Goal: Task Accomplishment & Management: Use online tool/utility

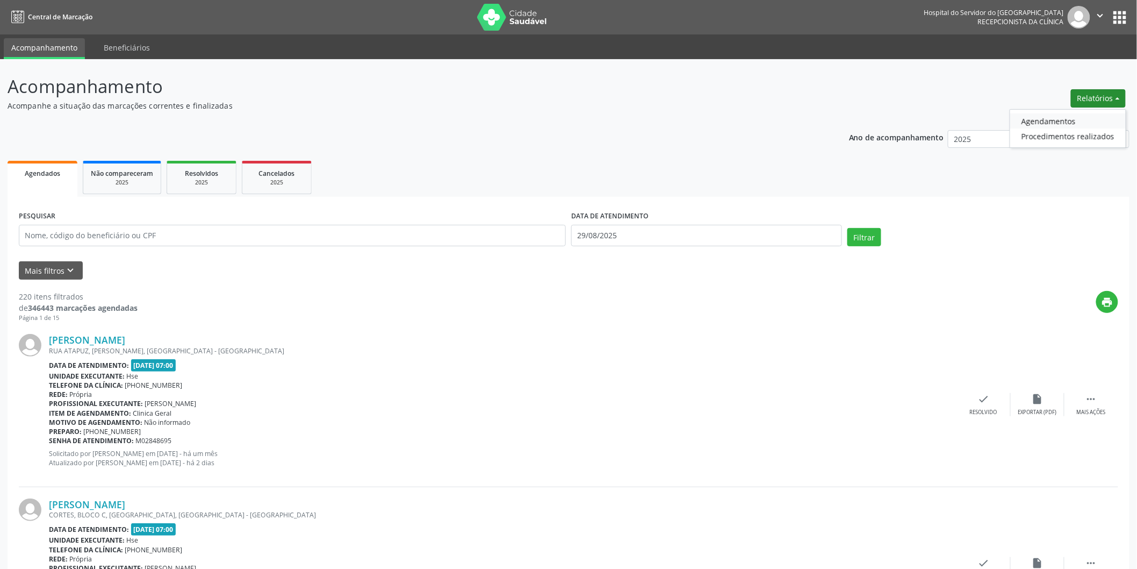
click at [1043, 123] on link "Agendamentos" at bounding box center [1068, 120] width 116 height 15
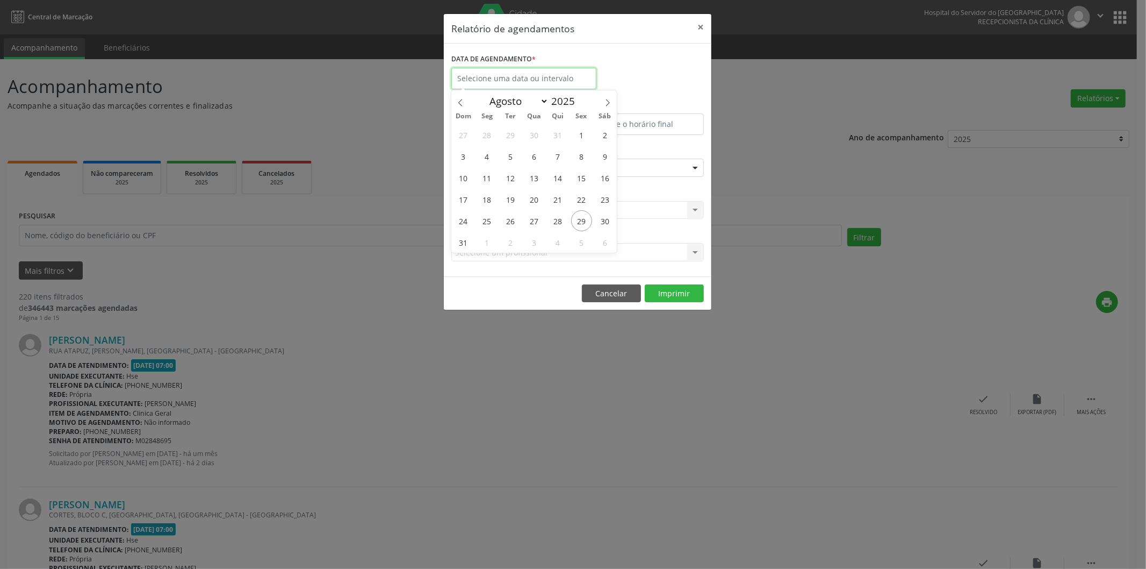
click at [570, 73] on input "text" at bounding box center [523, 78] width 145 height 21
click at [579, 229] on span "29" at bounding box center [581, 220] width 21 height 21
type input "29/08/2025"
click at [579, 229] on span "29" at bounding box center [581, 220] width 21 height 21
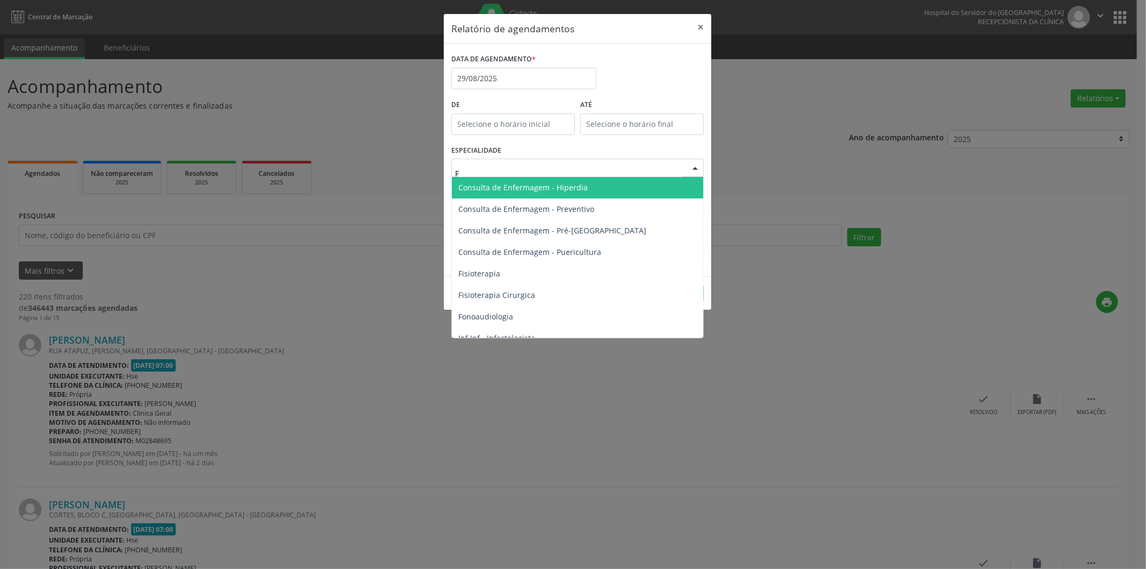
type input "FO"
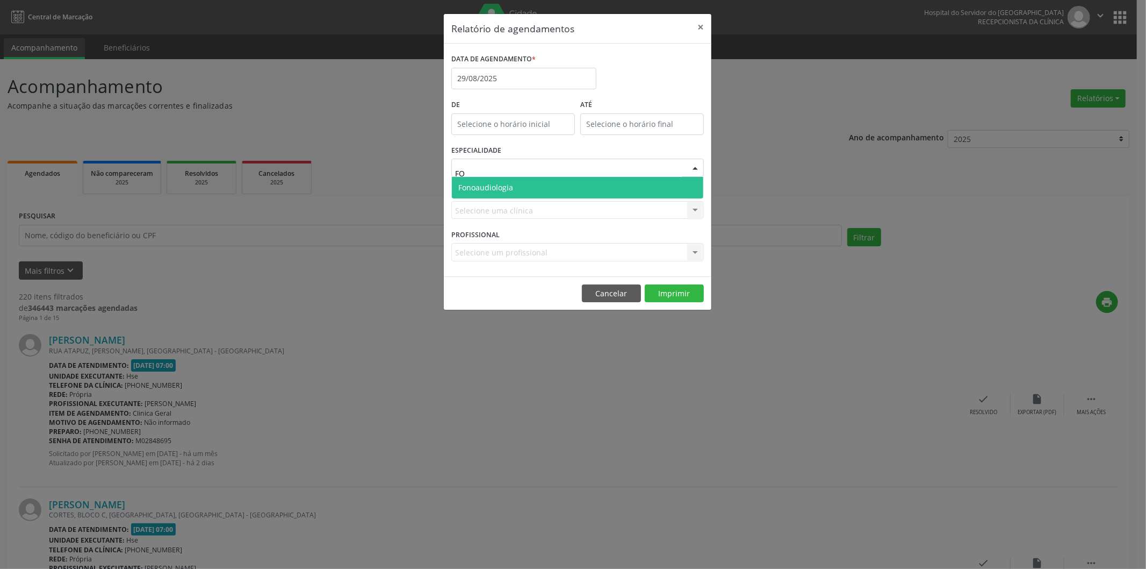
click at [530, 184] on span "Fonoaudiologia" at bounding box center [578, 187] width 252 height 21
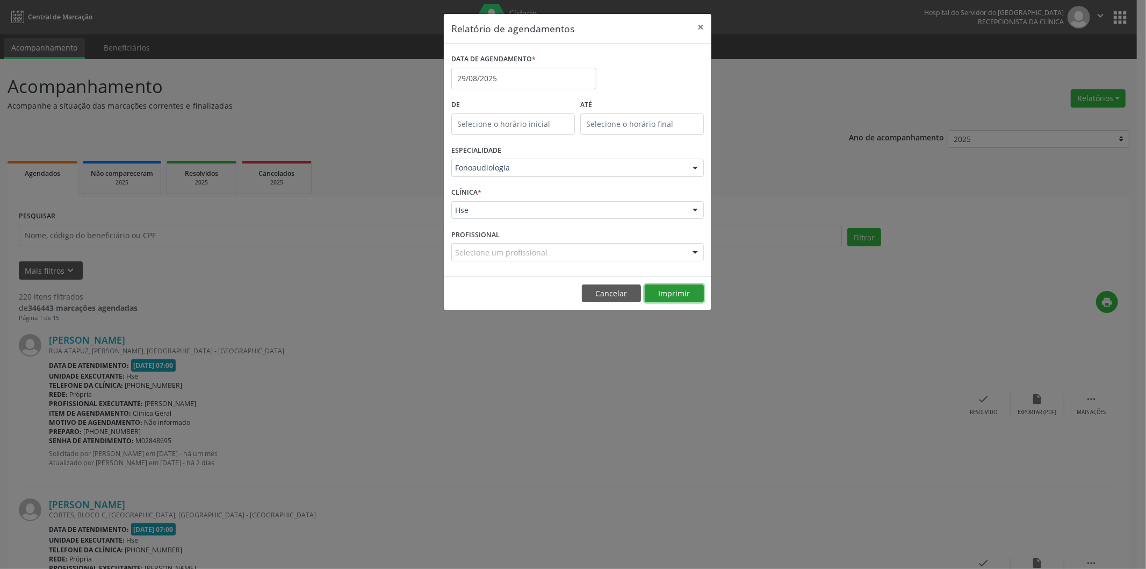
click at [681, 288] on button "Imprimir" at bounding box center [674, 293] width 59 height 18
click at [178, 250] on div "Relatório de agendamentos × DATA DE AGENDAMENTO * [DATE] De ATÉ ESPECIALIDADE F…" at bounding box center [573, 284] width 1146 height 569
click at [179, 228] on div "Relatório de agendamentos × DATA DE AGENDAMENTO * [DATE] De ATÉ ESPECIALIDADE F…" at bounding box center [573, 284] width 1146 height 569
click at [599, 283] on footer "Cancelar Imprimir" at bounding box center [578, 293] width 268 height 34
click at [600, 296] on button "Cancelar" at bounding box center [611, 293] width 59 height 18
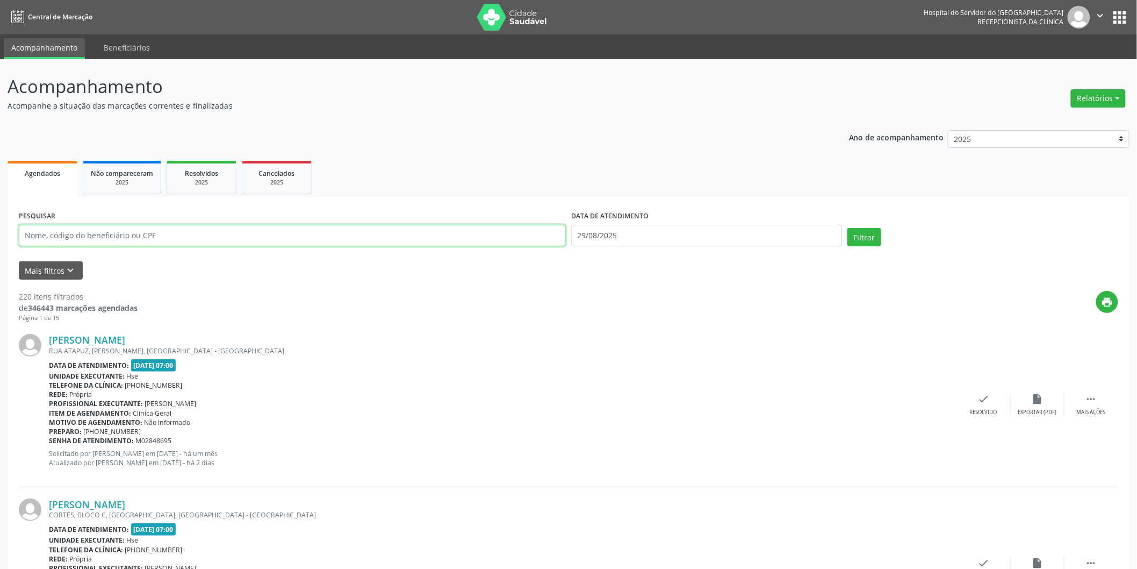
click at [398, 235] on input "text" at bounding box center [292, 235] width 547 height 21
click at [449, 227] on input "text" at bounding box center [292, 235] width 547 height 21
type input "41238656404"
click at [307, 231] on input "41238656404" at bounding box center [292, 235] width 547 height 21
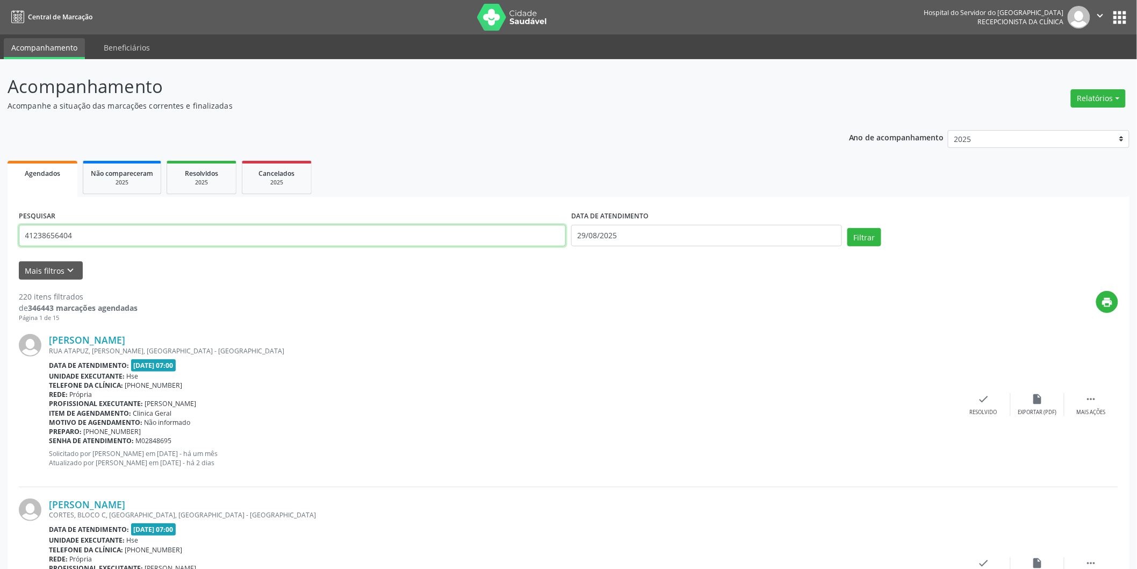
click at [307, 231] on input "41238656404" at bounding box center [292, 235] width 547 height 21
type input "71032931477"
click at [813, 232] on input "29/08/2025" at bounding box center [706, 235] width 271 height 21
click at [878, 238] on button "Filtrar" at bounding box center [865, 237] width 34 height 18
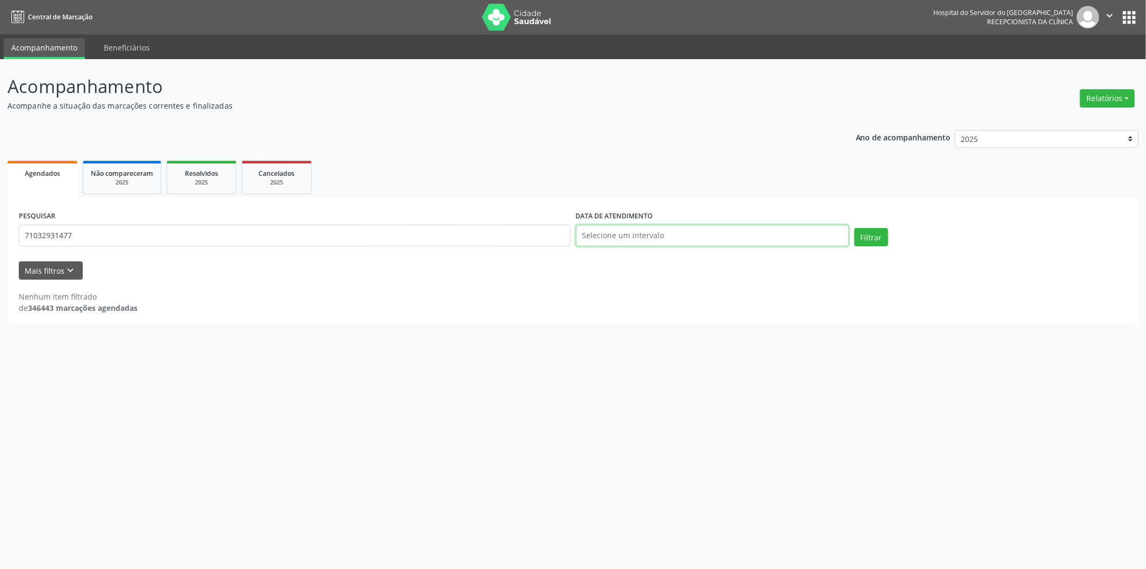
click at [688, 229] on input "text" at bounding box center [712, 235] width 273 height 21
click at [697, 382] on span "29" at bounding box center [701, 377] width 21 height 21
type input "29/08/2025"
click at [868, 234] on button "Filtrar" at bounding box center [872, 237] width 34 height 18
click at [180, 239] on input "71032931477" at bounding box center [295, 235] width 552 height 21
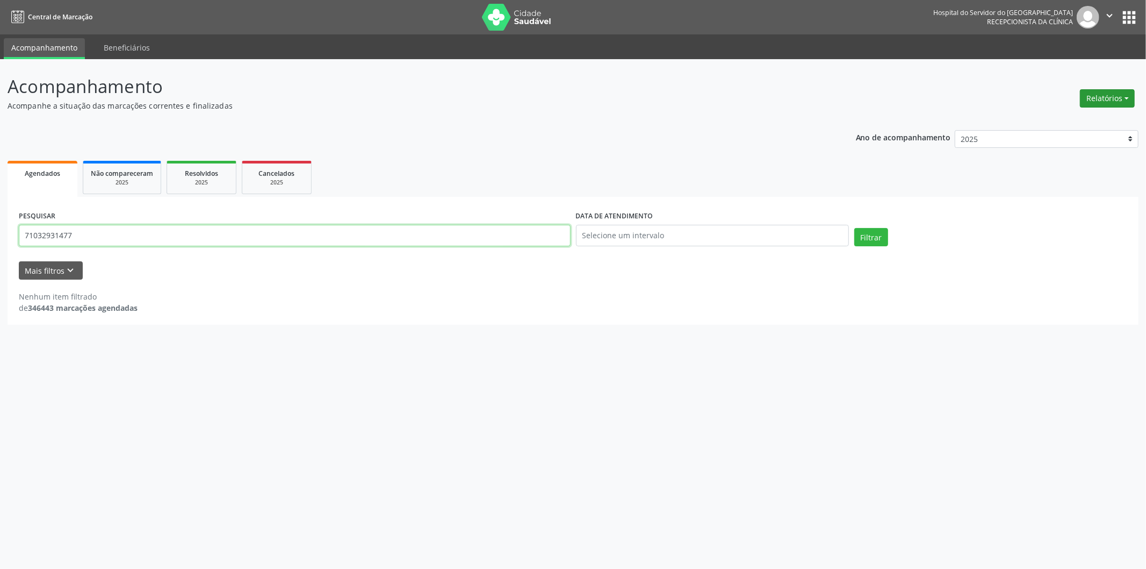
click at [1103, 97] on button "Relatórios" at bounding box center [1107, 98] width 55 height 18
click at [1056, 119] on link "Agendamentos" at bounding box center [1078, 120] width 116 height 15
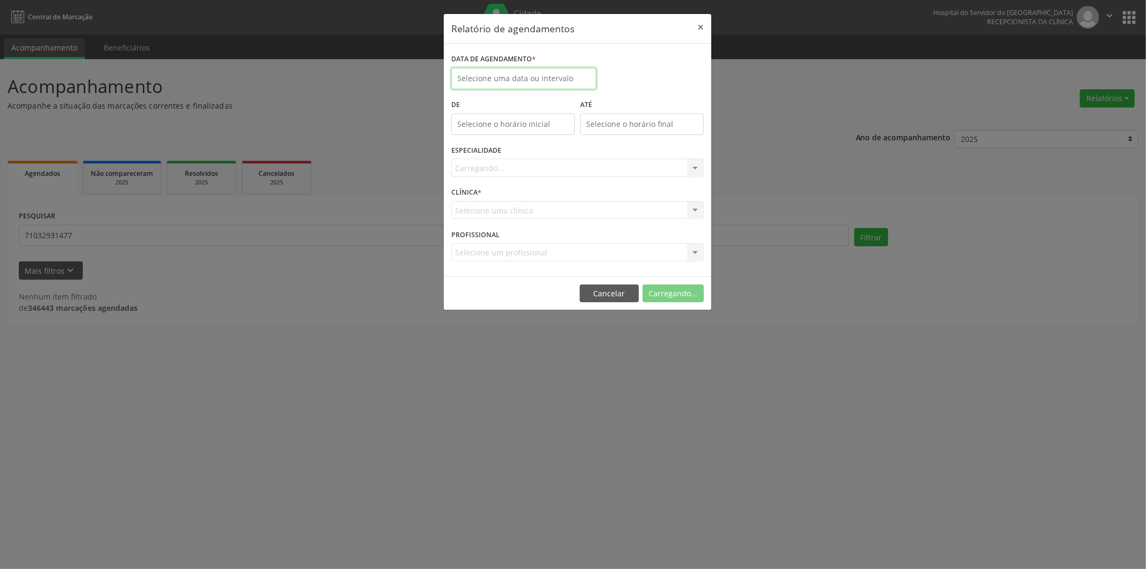
click at [516, 74] on input "text" at bounding box center [523, 78] width 145 height 21
click at [587, 217] on span "29" at bounding box center [581, 220] width 21 height 21
type input "29/08/2025"
click at [549, 164] on div "Carregando... Todas as especialidades Alergologia Angiologia Arritmologia Cardi…" at bounding box center [577, 168] width 253 height 18
click at [548, 167] on div "Carregando... Todas as especialidades Alergologia Angiologia Arritmologia Cardi…" at bounding box center [577, 168] width 253 height 18
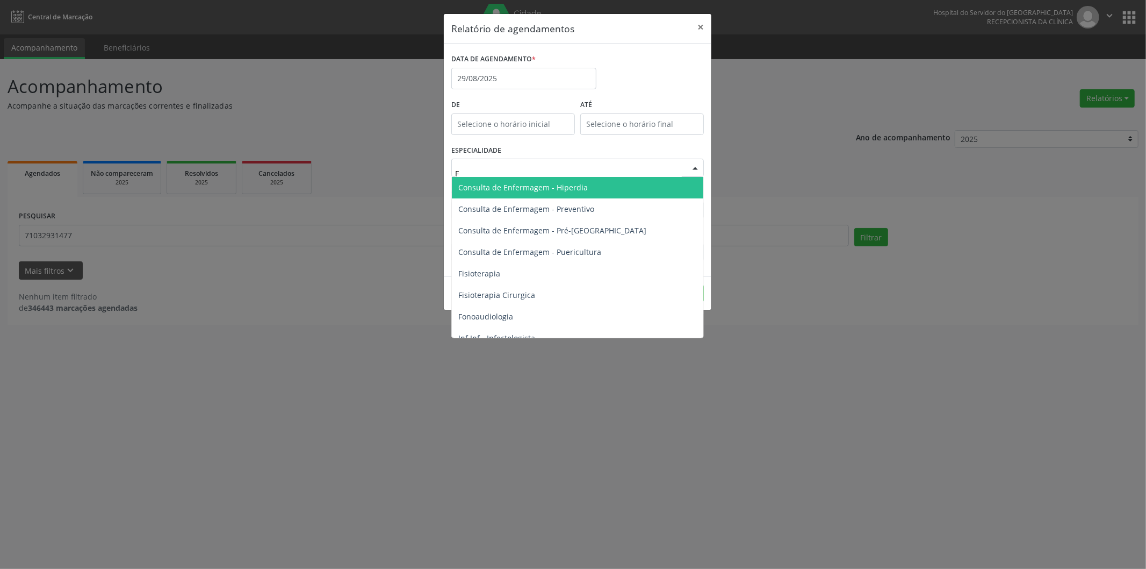
type input "FI"
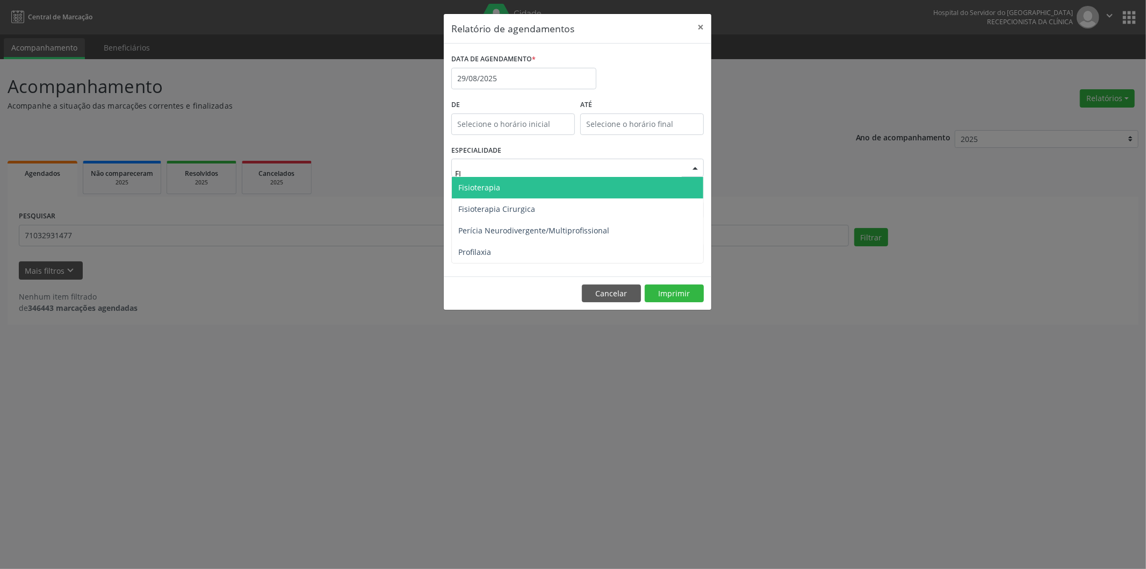
click at [528, 190] on span "Fisioterapia" at bounding box center [578, 187] width 252 height 21
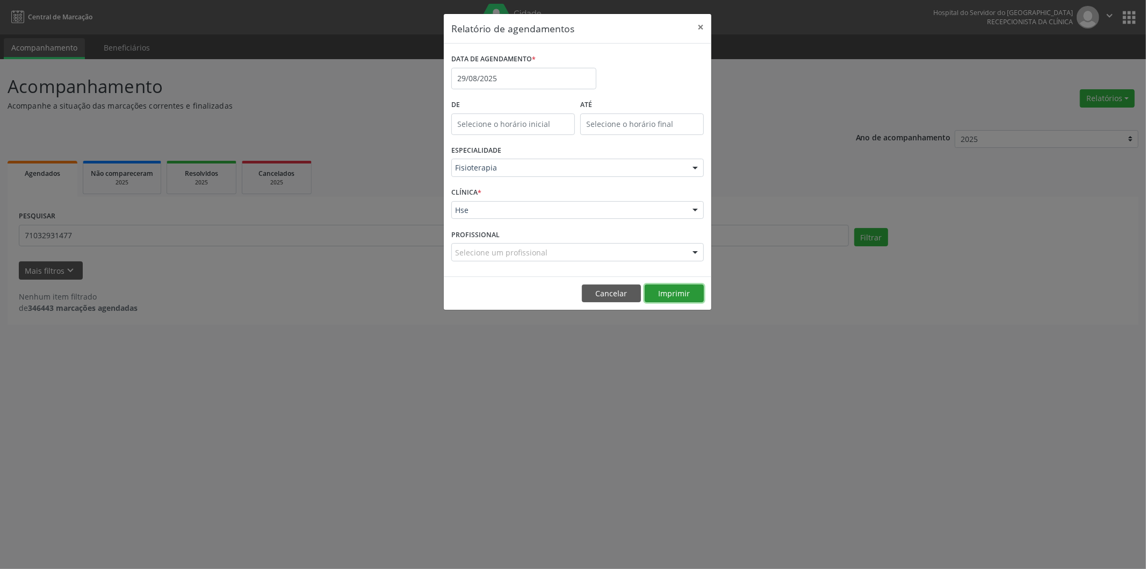
click at [677, 292] on button "Imprimir" at bounding box center [674, 293] width 59 height 18
